Goal: Task Accomplishment & Management: Manage account settings

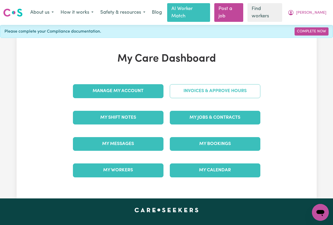
click at [195, 85] on link "Invoices & Approve Hours" at bounding box center [215, 91] width 90 height 14
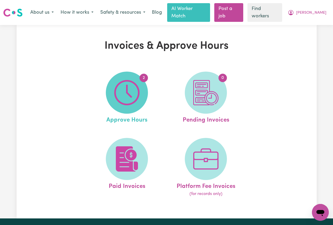
click at [136, 84] on img at bounding box center [126, 92] width 25 height 25
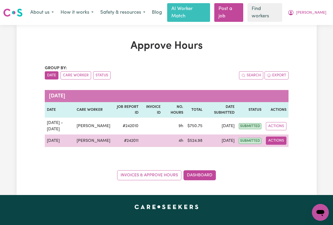
click at [274, 137] on button "Actions" at bounding box center [276, 140] width 21 height 8
click at [293, 148] on link "View Job Report" at bounding box center [288, 153] width 45 height 11
select select "pm"
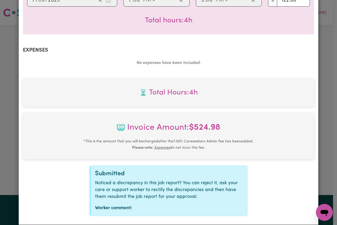
scroll to position [181, 0]
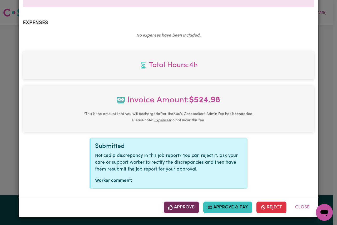
click at [180, 203] on button "Approve" at bounding box center [181, 207] width 35 height 12
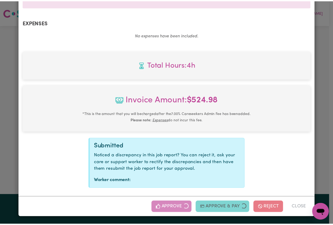
scroll to position [96, 0]
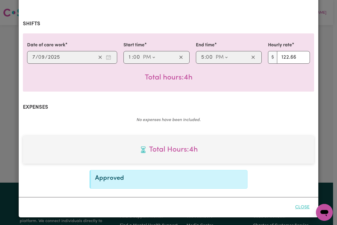
click at [297, 206] on button "Close" at bounding box center [301, 207] width 23 height 12
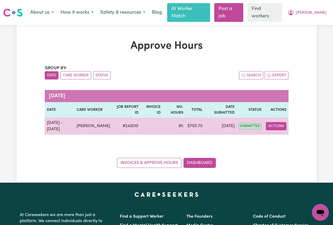
click at [276, 122] on button "Actions" at bounding box center [276, 126] width 21 height 8
click at [282, 133] on link "View Job Report" at bounding box center [288, 138] width 45 height 11
select select "pm"
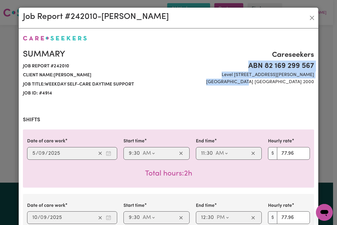
drag, startPoint x: 332, startPoint y: 56, endPoint x: 336, endPoint y: 79, distance: 23.5
click at [332, 85] on div "Job Report # 242010 - [PERSON_NAME] Summary Job report # 242010 Client name: [P…" at bounding box center [168, 112] width 337 height 225
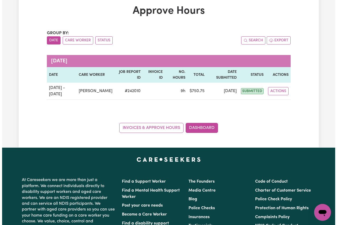
scroll to position [34, 0]
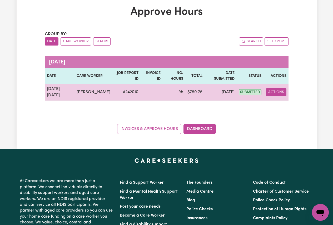
click at [279, 88] on button "Actions" at bounding box center [276, 92] width 21 height 8
click at [280, 99] on link "View Job Report" at bounding box center [288, 104] width 45 height 11
select select "pm"
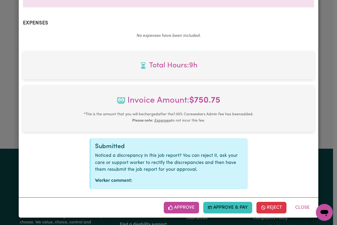
scroll to position [309, 0]
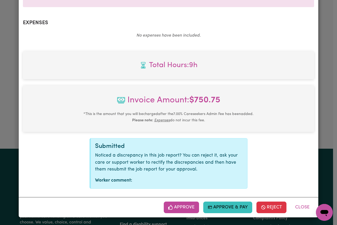
click at [174, 206] on button "Approve" at bounding box center [181, 207] width 35 height 12
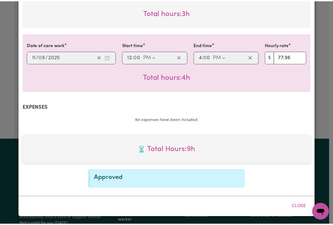
scroll to position [225, 0]
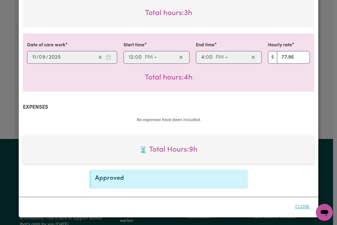
click at [299, 209] on button "Close" at bounding box center [301, 207] width 23 height 12
